Goal: Leave review/rating

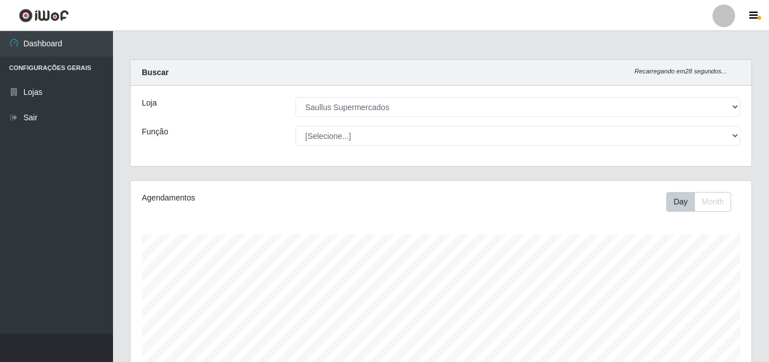
select select "423"
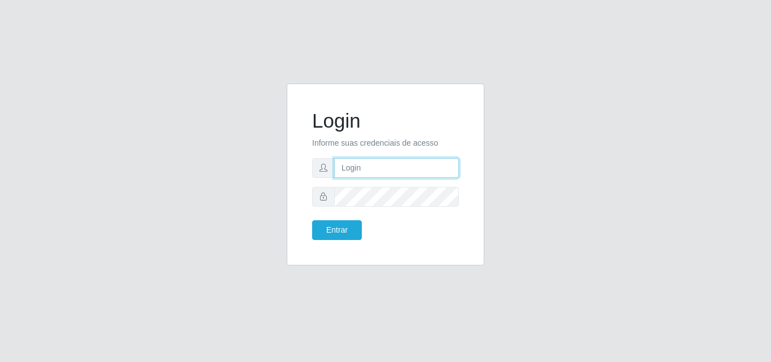
click at [379, 171] on input "text" at bounding box center [396, 168] width 125 height 20
type input "vitoria@saullus"
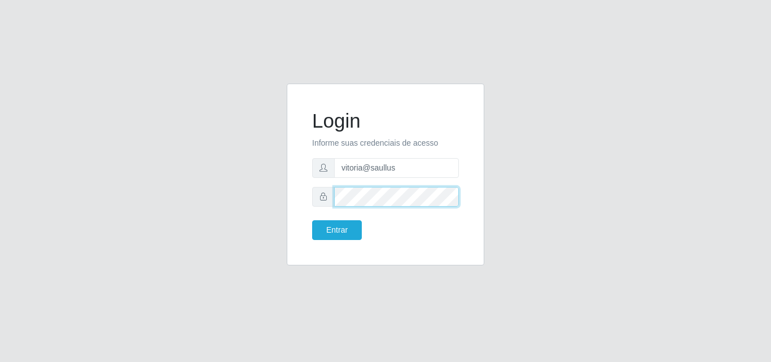
click at [312, 220] on button "Entrar" at bounding box center [337, 230] width 50 height 20
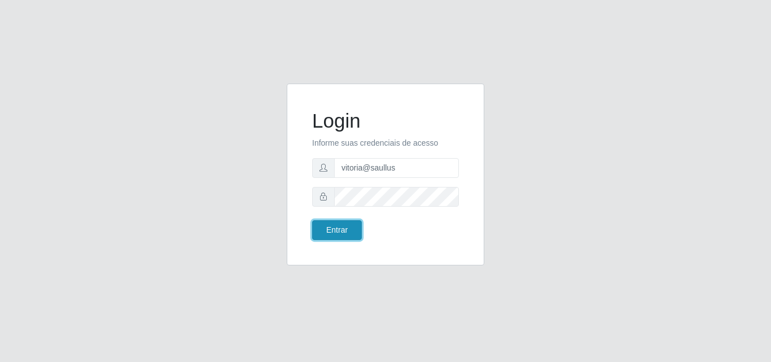
click at [356, 227] on button "Entrar" at bounding box center [337, 230] width 50 height 20
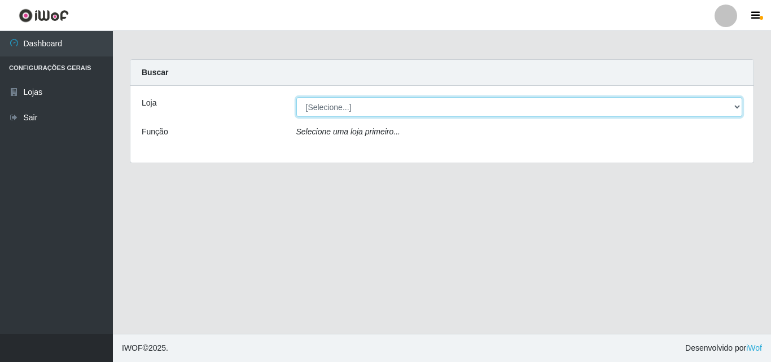
click at [393, 104] on select "[Selecione...] Saullus Supermercados" at bounding box center [519, 107] width 447 height 20
select select "423"
click at [296, 97] on select "[Selecione...] Saullus Supermercados" at bounding box center [519, 107] width 447 height 20
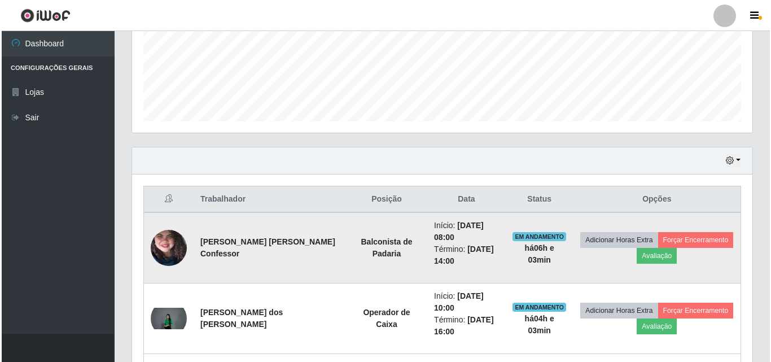
scroll to position [339, 0]
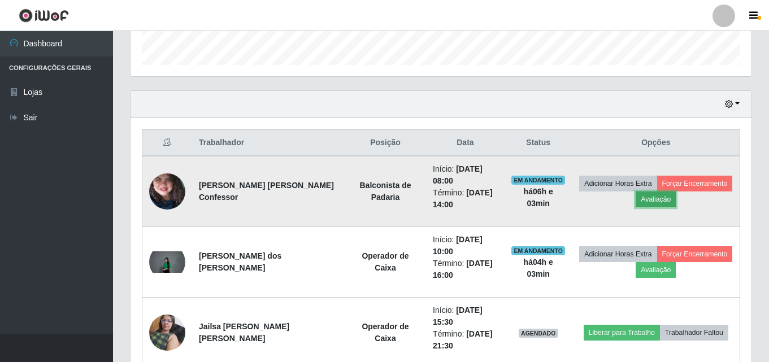
click at [655, 201] on button "Avaliação" at bounding box center [655, 199] width 40 height 16
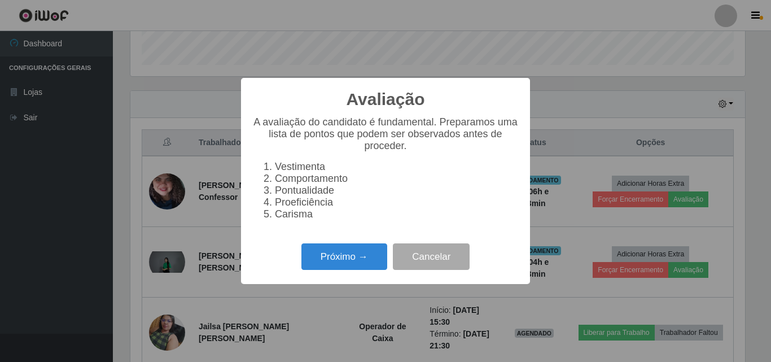
scroll to position [234, 615]
drag, startPoint x: 326, startPoint y: 281, endPoint x: 335, endPoint y: 276, distance: 10.1
click at [332, 278] on div "Avaliação × A avaliação do candidato é fundamental. Preparamos uma lista de pon…" at bounding box center [385, 181] width 289 height 206
click at [343, 264] on button "Próximo →" at bounding box center [345, 256] width 86 height 27
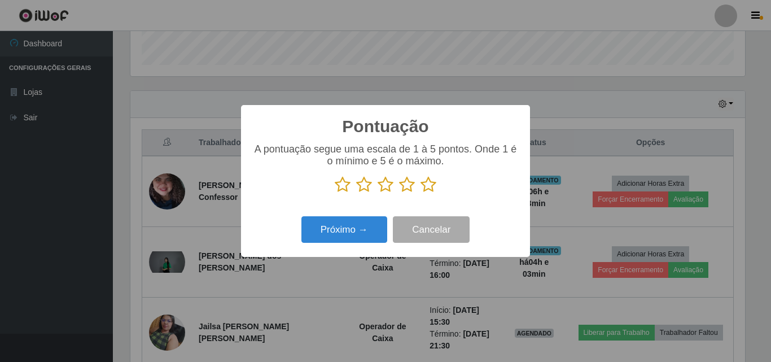
scroll to position [564505, 564124]
click at [432, 183] on icon at bounding box center [429, 184] width 16 height 17
click at [421, 193] on input "radio" at bounding box center [421, 193] width 0 height 0
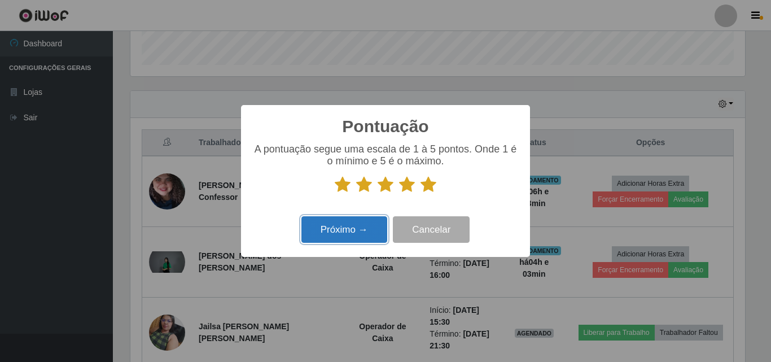
click at [376, 232] on button "Próximo →" at bounding box center [345, 229] width 86 height 27
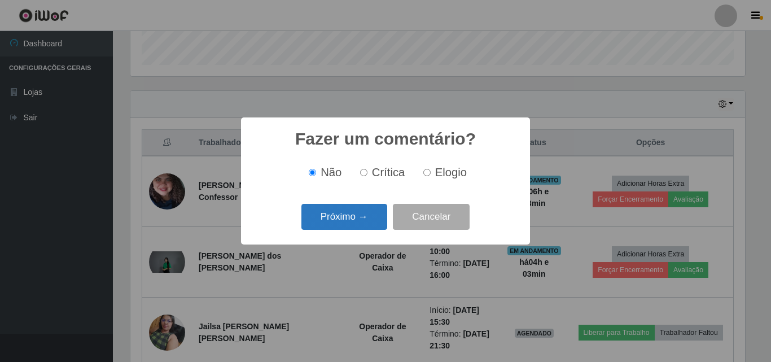
click at [347, 218] on button "Próximo →" at bounding box center [345, 217] width 86 height 27
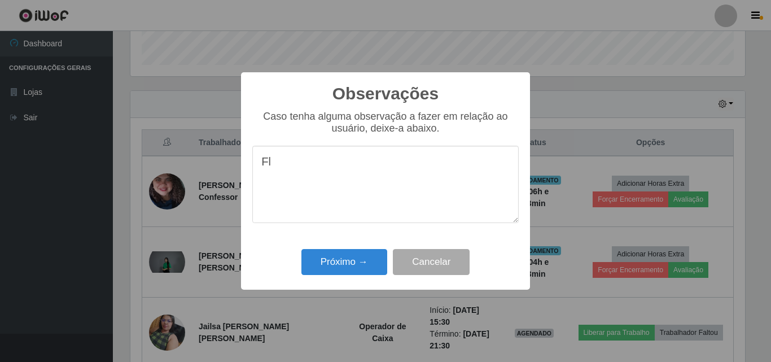
type textarea "F"
type textarea "Otima profissional"
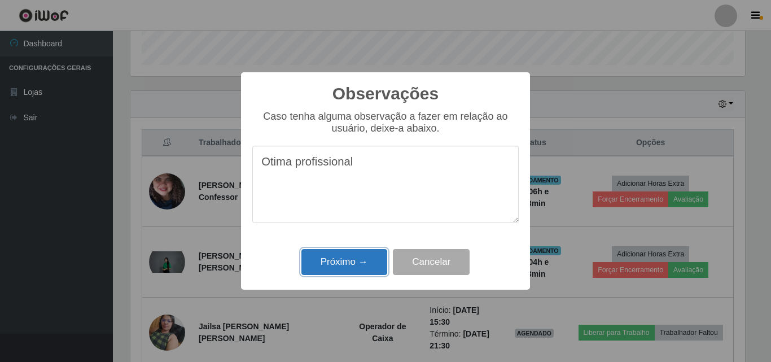
click at [341, 274] on button "Próximo →" at bounding box center [345, 262] width 86 height 27
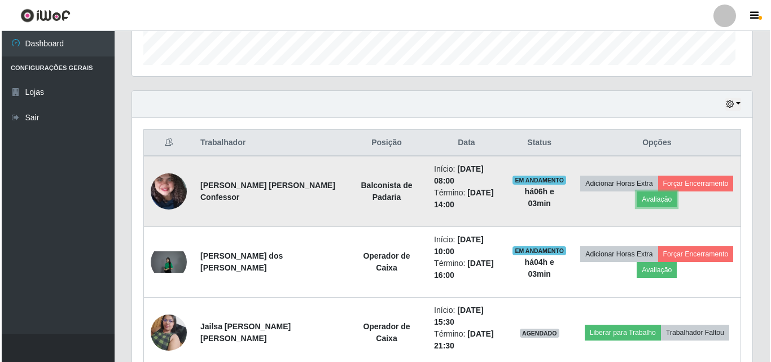
scroll to position [234, 621]
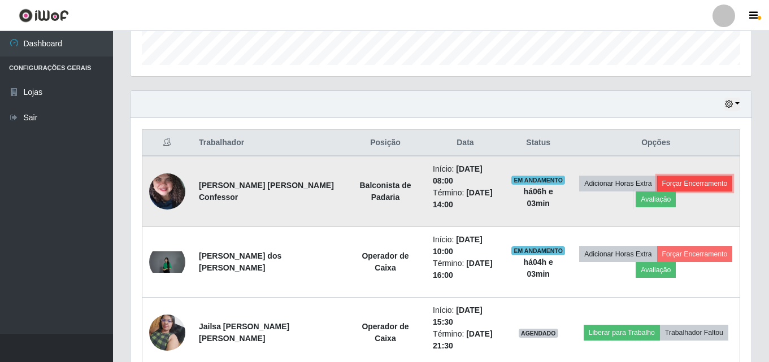
click at [683, 180] on button "Forçar Encerramento" at bounding box center [695, 184] width 76 height 16
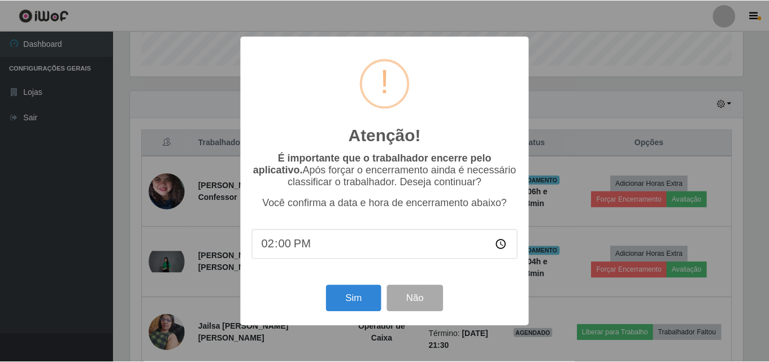
scroll to position [234, 615]
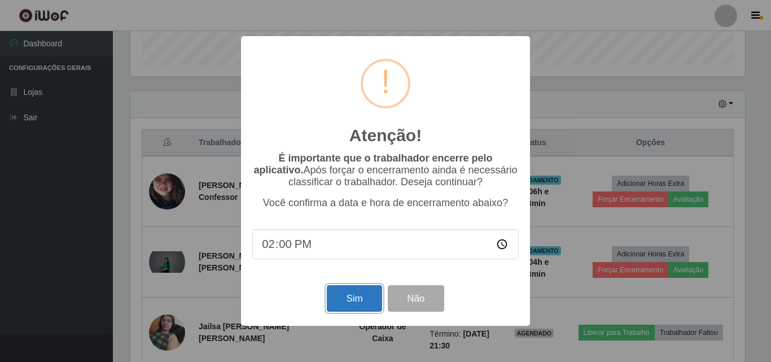
click at [367, 298] on button "Sim" at bounding box center [354, 298] width 55 height 27
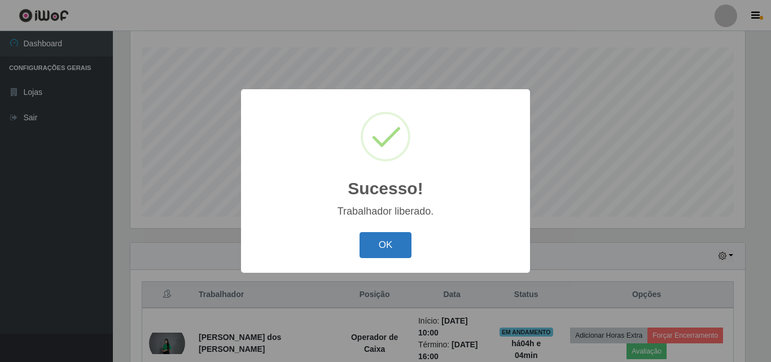
click at [385, 243] on button "OK" at bounding box center [386, 245] width 53 height 27
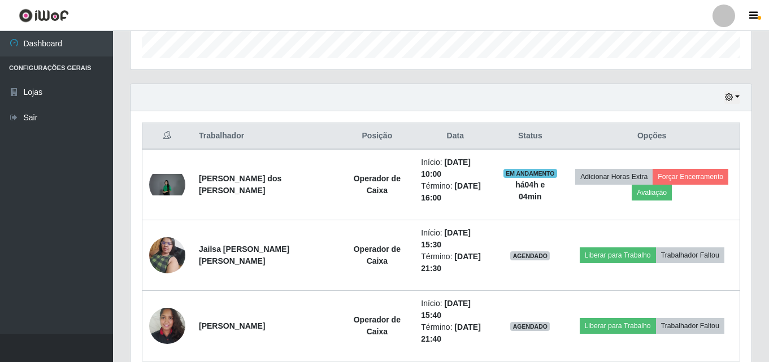
scroll to position [356, 0]
